Goal: Obtain resource: Download file/media

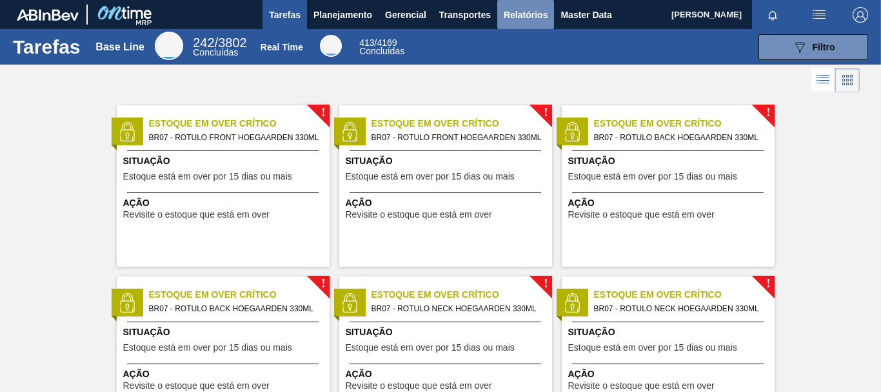
click at [532, 15] on span "Relatórios" at bounding box center [526, 14] width 44 height 15
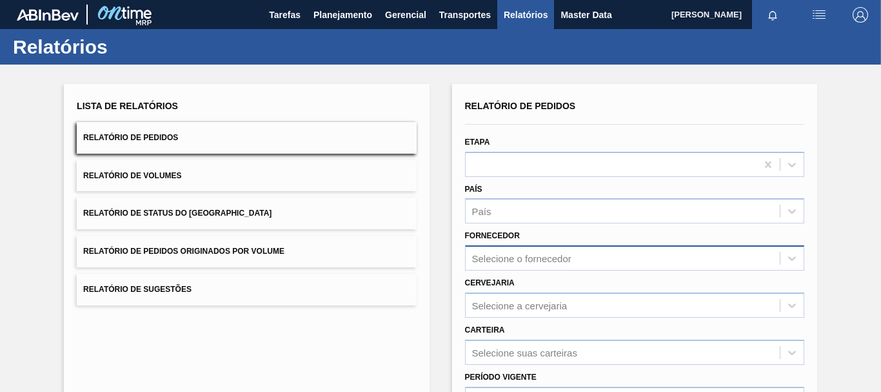
click at [553, 260] on div "Selecione o fornecedor" at bounding box center [634, 257] width 339 height 25
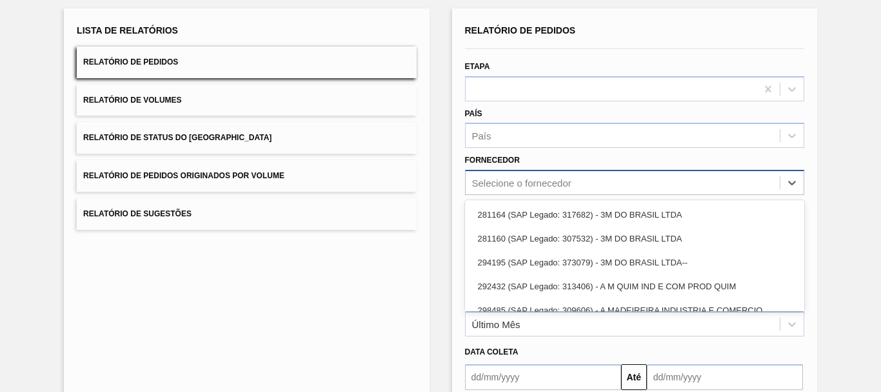
scroll to position [83, 0]
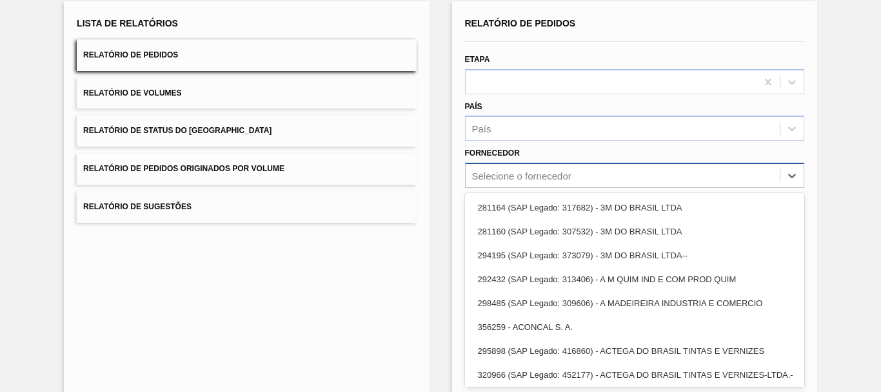
click at [512, 174] on div "Selecione o fornecedor" at bounding box center [521, 175] width 99 height 11
paste input "289877"
type input "289877"
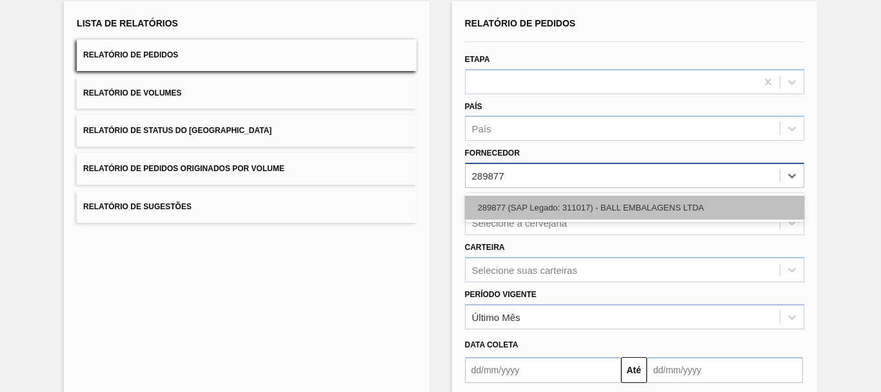
click at [531, 206] on div "289877 (SAP Legado: 311017) - BALL EMBALAGENS LTDA" at bounding box center [634, 208] width 339 height 24
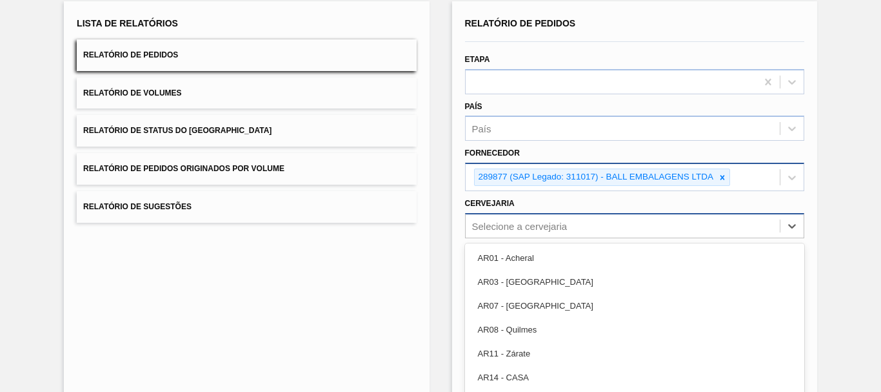
click at [545, 226] on div "option AR03 - Corrientes focused, 2 of 92. 92 results available. Use Up and Dow…" at bounding box center [634, 225] width 339 height 25
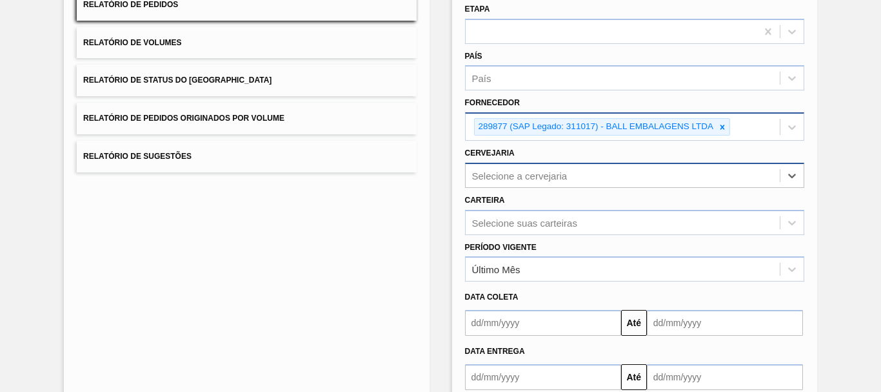
click at [538, 173] on div "Selecione a cervejaria" at bounding box center [520, 175] width 96 height 11
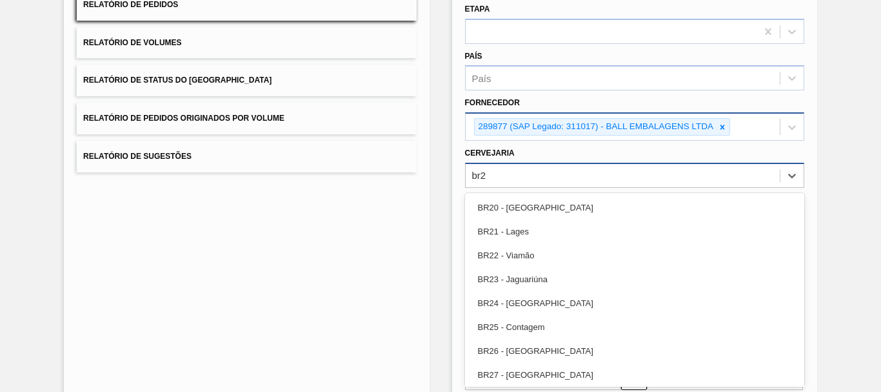
type input "br27"
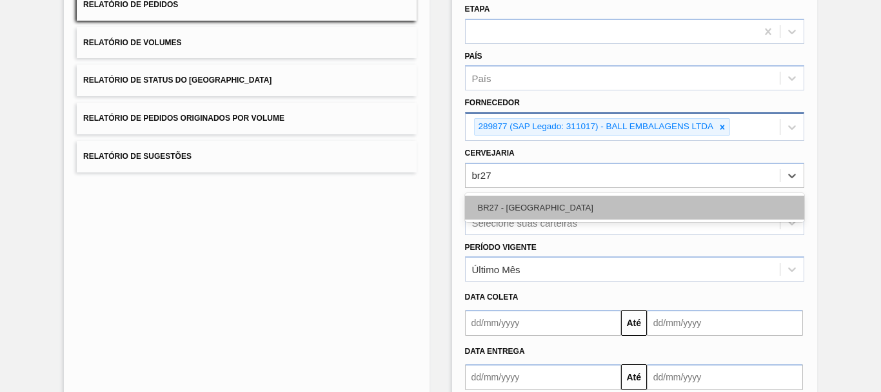
click at [543, 209] on div "BR27 - [GEOGRAPHIC_DATA]" at bounding box center [634, 208] width 339 height 24
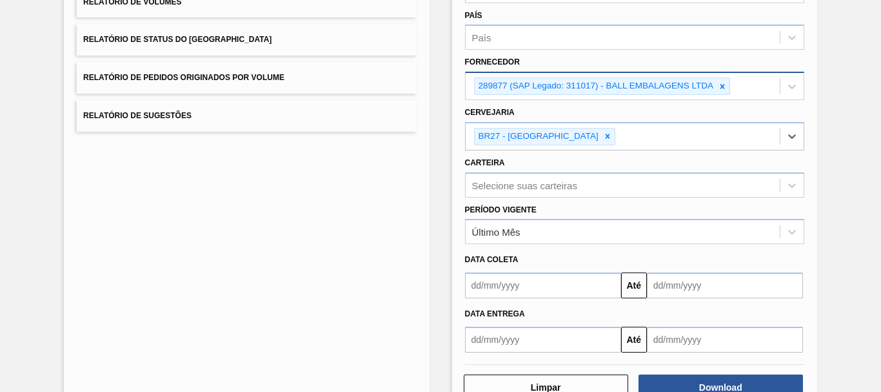
scroll to position [212, 0]
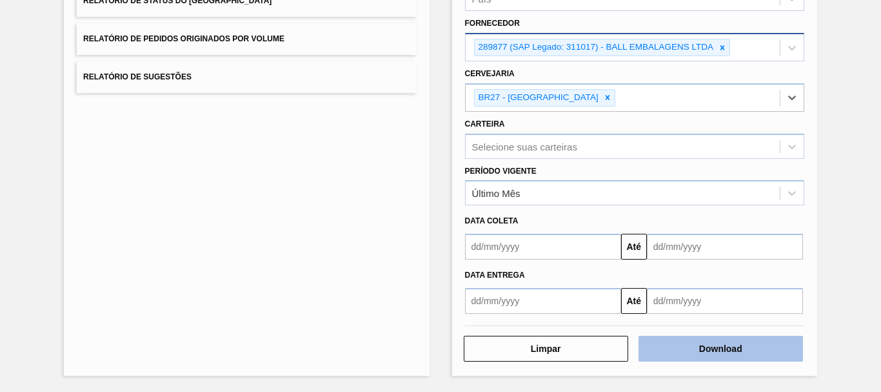
click at [718, 348] on button "Download" at bounding box center [721, 349] width 165 height 26
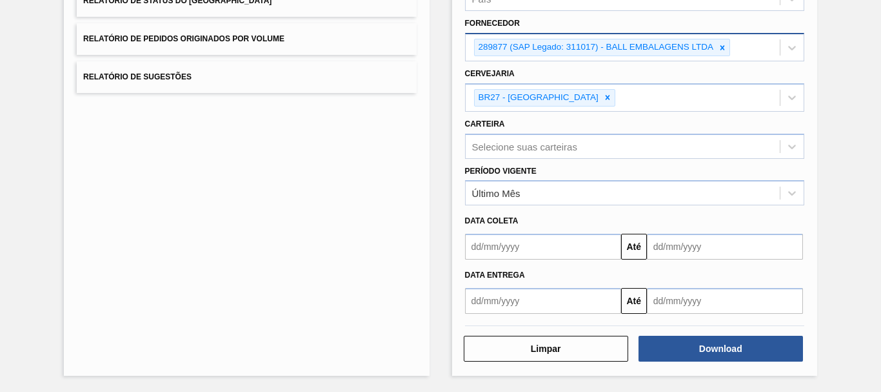
click at [437, 42] on div "Lista de Relatórios Relatório de Pedidos Relatório de Volumes Relatório de Stat…" at bounding box center [440, 121] width 881 height 539
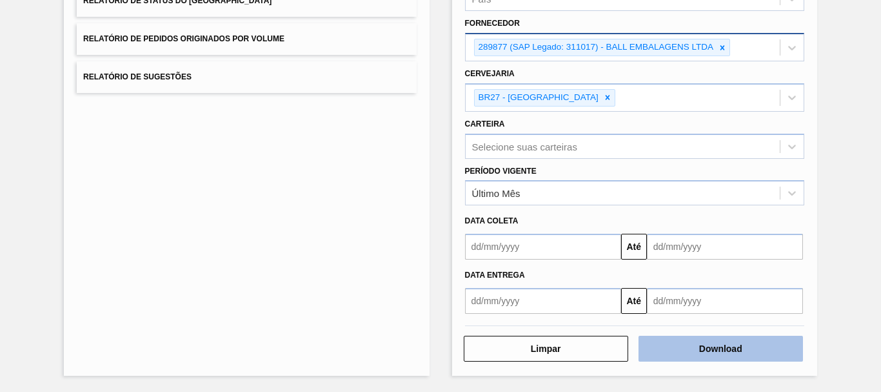
click at [745, 348] on button "Download" at bounding box center [721, 349] width 165 height 26
click at [751, 349] on button "Download" at bounding box center [721, 349] width 165 height 26
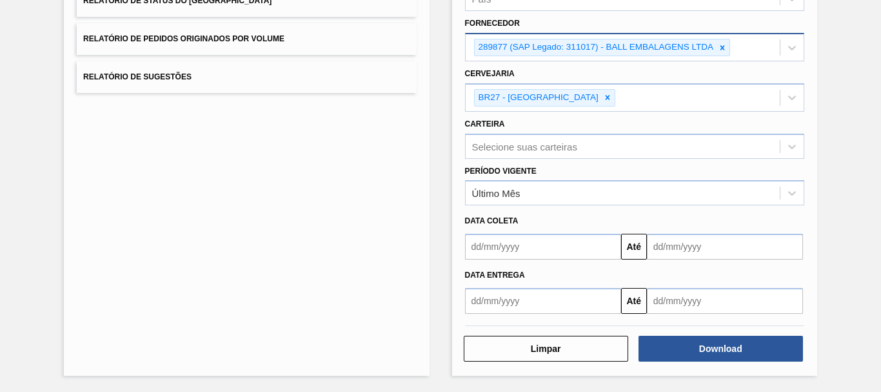
click at [430, 175] on div "Lista de Relatórios Relatório de Pedidos Relatório de Volumes Relatório de Stat…" at bounding box center [440, 121] width 881 height 539
click at [434, 230] on div "Lista de Relatórios Relatório de Pedidos Relatório de Volumes Relatório de Stat…" at bounding box center [440, 121] width 881 height 539
